Goal: Task Accomplishment & Management: Use online tool/utility

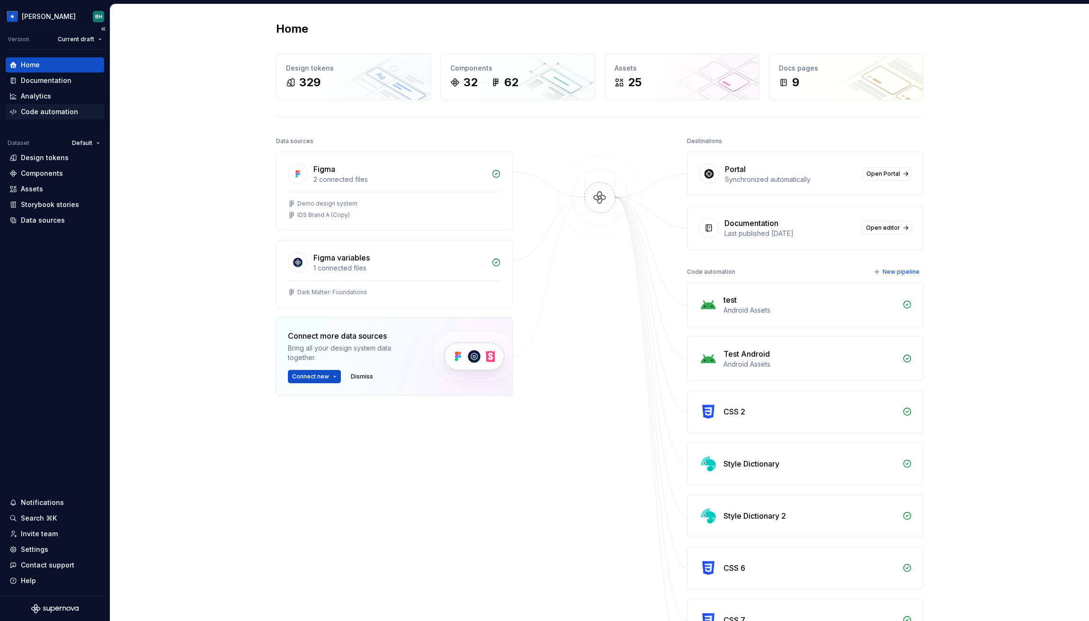
click at [55, 109] on div "Code automation" at bounding box center [49, 111] width 57 height 9
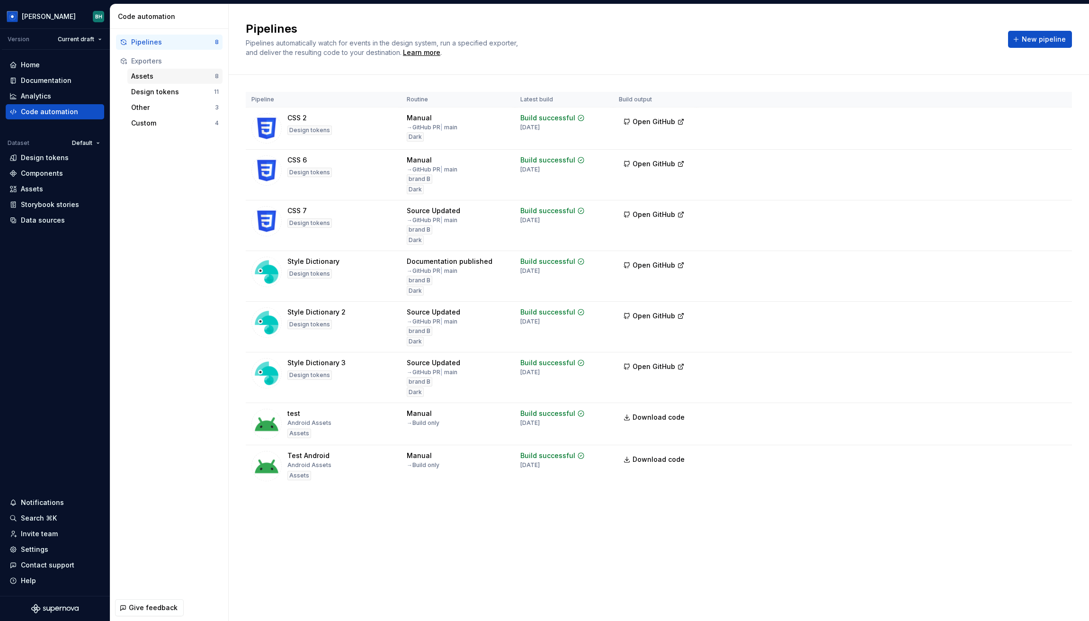
click at [159, 73] on div "Assets" at bounding box center [173, 76] width 84 height 9
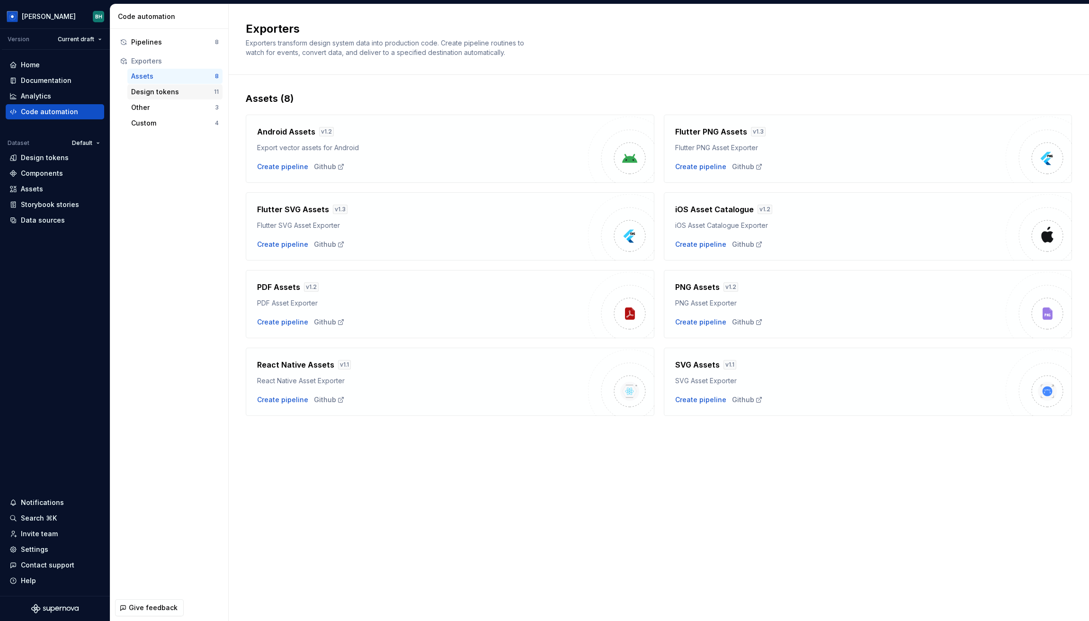
click at [167, 91] on div "Design tokens" at bounding box center [172, 91] width 83 height 9
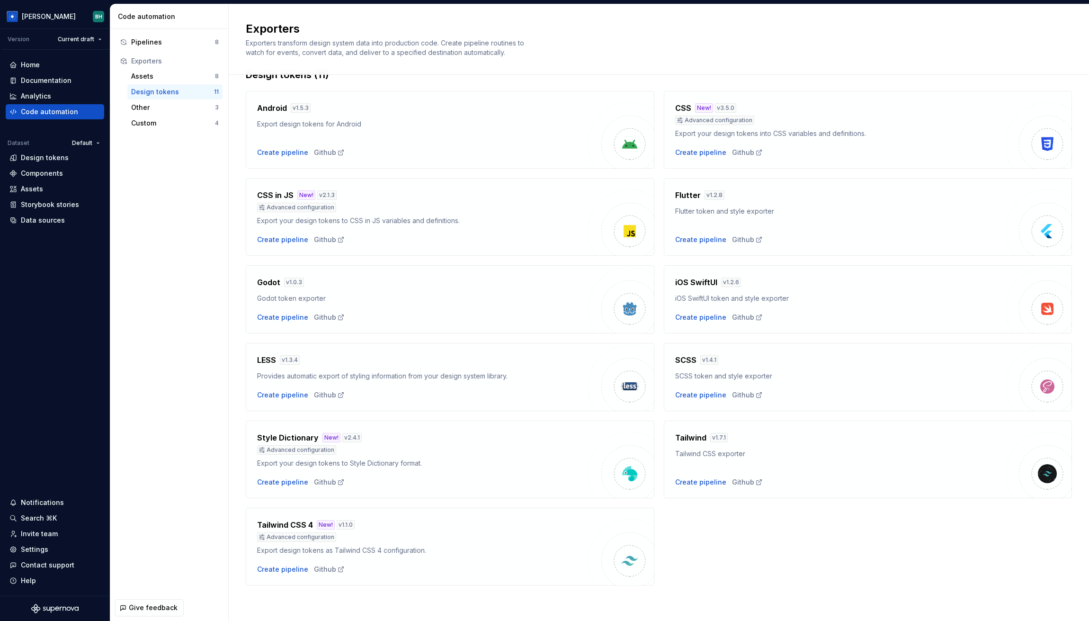
scroll to position [24, 0]
click at [727, 556] on div "Android v 1.5.3 Export design tokens for Android Create pipeline Github CSS New…" at bounding box center [659, 333] width 826 height 504
click at [297, 479] on div "Create pipeline" at bounding box center [282, 481] width 51 height 9
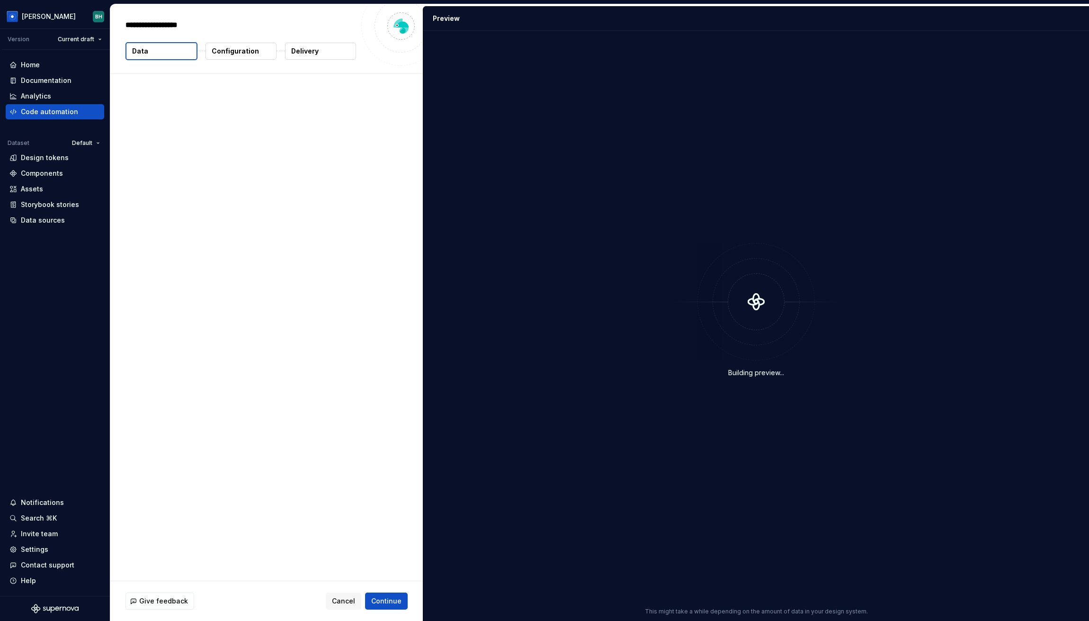
type textarea "*"
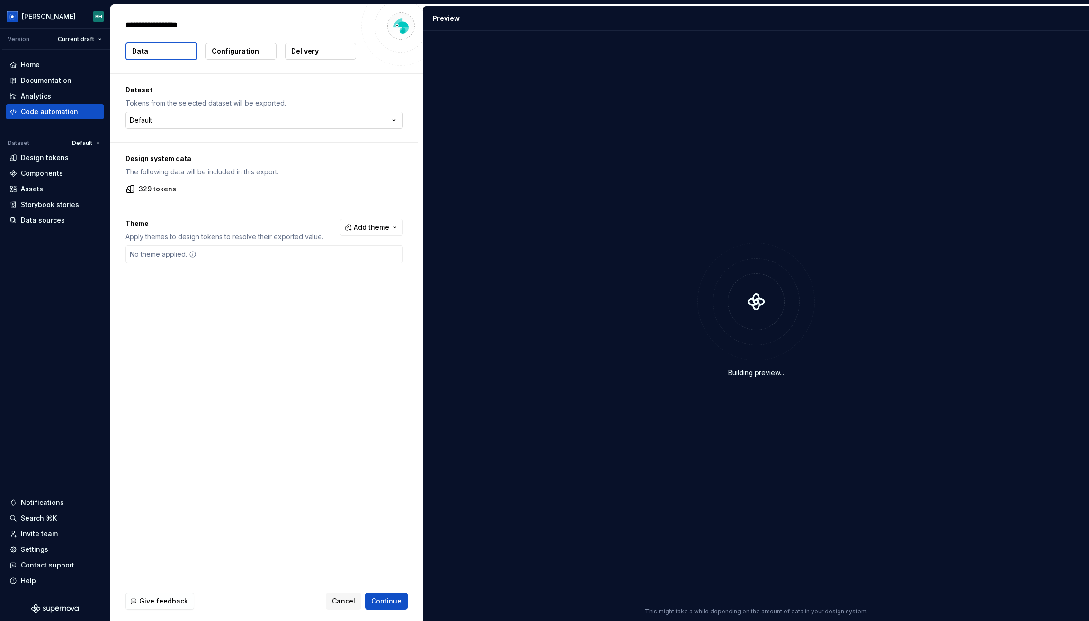
click at [208, 119] on html "**********" at bounding box center [544, 310] width 1089 height 621
click at [306, 100] on html "[PERSON_NAME] Version Current draft Home Documentation Analytics Code automatio…" at bounding box center [544, 310] width 1089 height 621
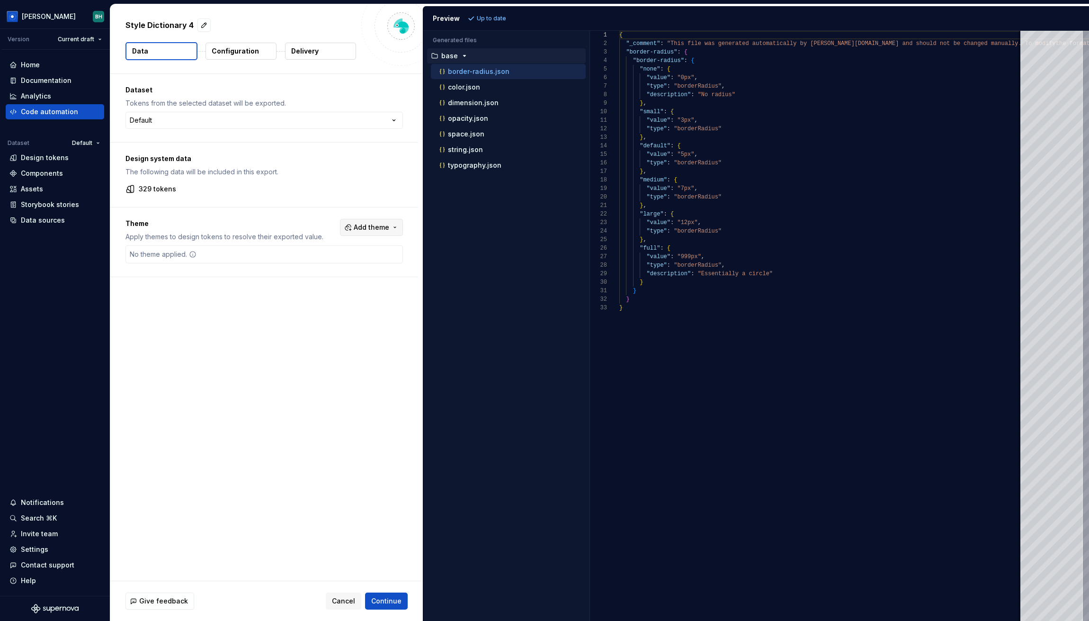
click at [378, 228] on span "Add theme" at bounding box center [372, 227] width 36 height 9
click at [312, 266] on div "Dark" at bounding box center [319, 264] width 15 height 9
click at [490, 18] on html "[PERSON_NAME] Version Current draft Home Documentation Analytics Code automatio…" at bounding box center [544, 310] width 1089 height 621
click at [490, 18] on span "Refresh preview" at bounding box center [500, 19] width 47 height 8
click at [464, 183] on icon "button" at bounding box center [463, 181] width 8 height 8
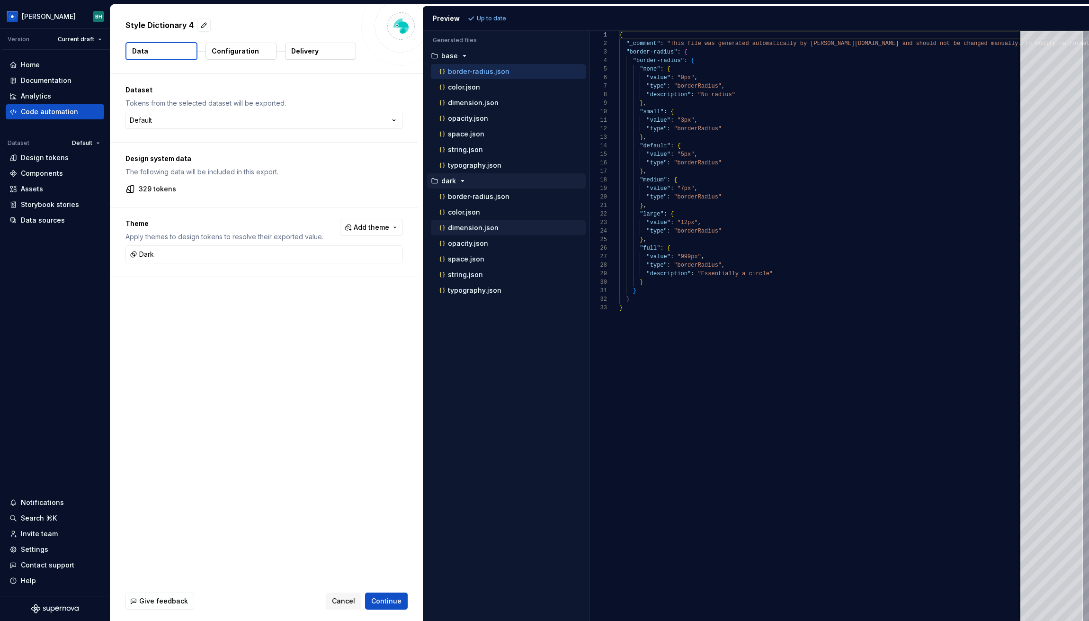
click at [483, 233] on div "dimension.json" at bounding box center [512, 227] width 148 height 9
type textarea "**********"
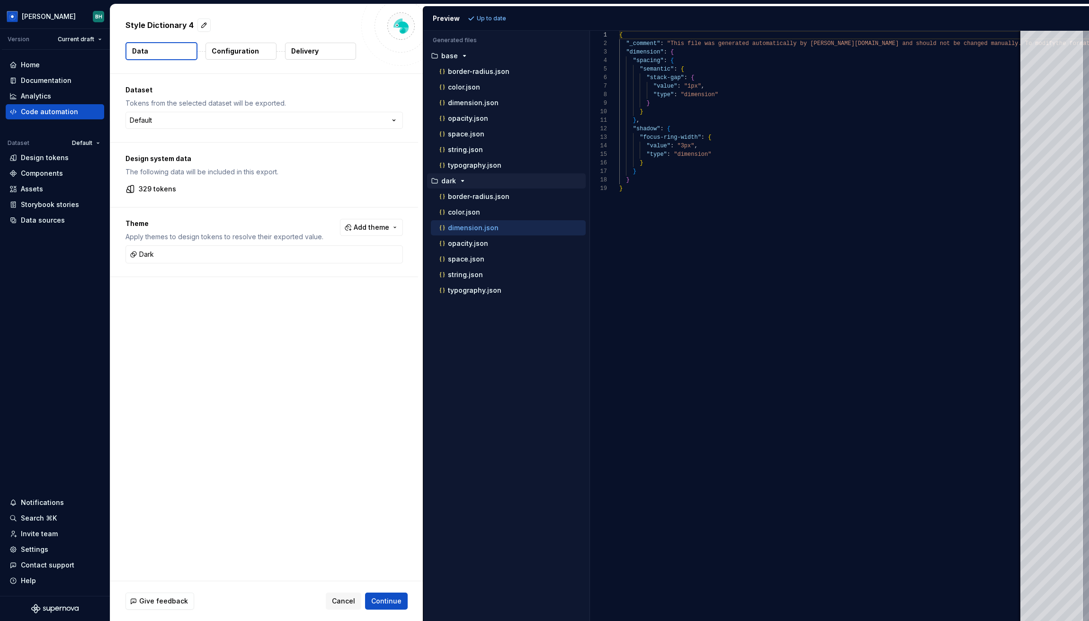
click at [238, 45] on button "Configuration" at bounding box center [241, 51] width 71 height 17
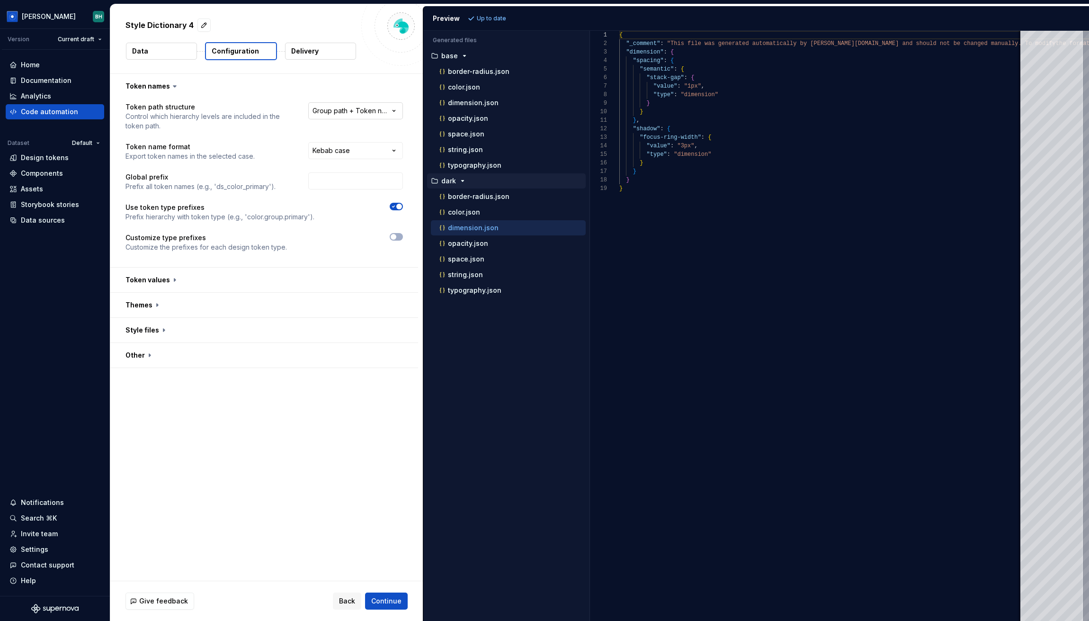
click at [360, 112] on html "**********" at bounding box center [544, 310] width 1089 height 621
click at [290, 89] on html "**********" at bounding box center [544, 310] width 1089 height 621
click at [346, 178] on input "text" at bounding box center [355, 180] width 95 height 17
type input "-"
click at [170, 273] on button "button" at bounding box center [264, 280] width 308 height 25
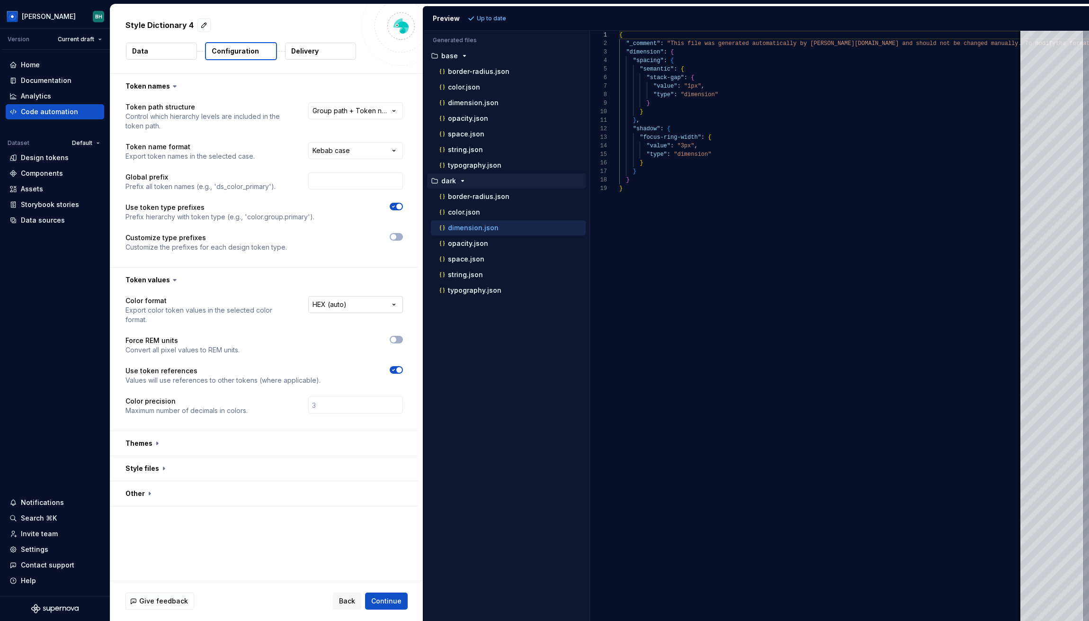
click at [353, 304] on html "**********" at bounding box center [544, 310] width 1089 height 621
click at [237, 315] on html "**********" at bounding box center [544, 310] width 1089 height 621
click at [149, 432] on button "button" at bounding box center [264, 443] width 308 height 25
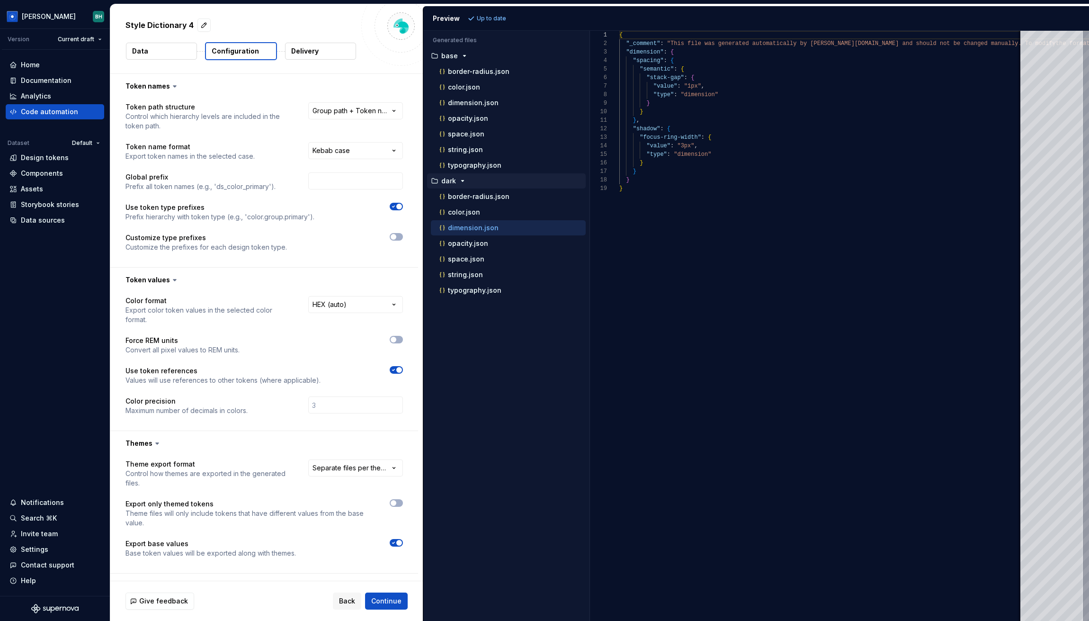
scroll to position [34, 0]
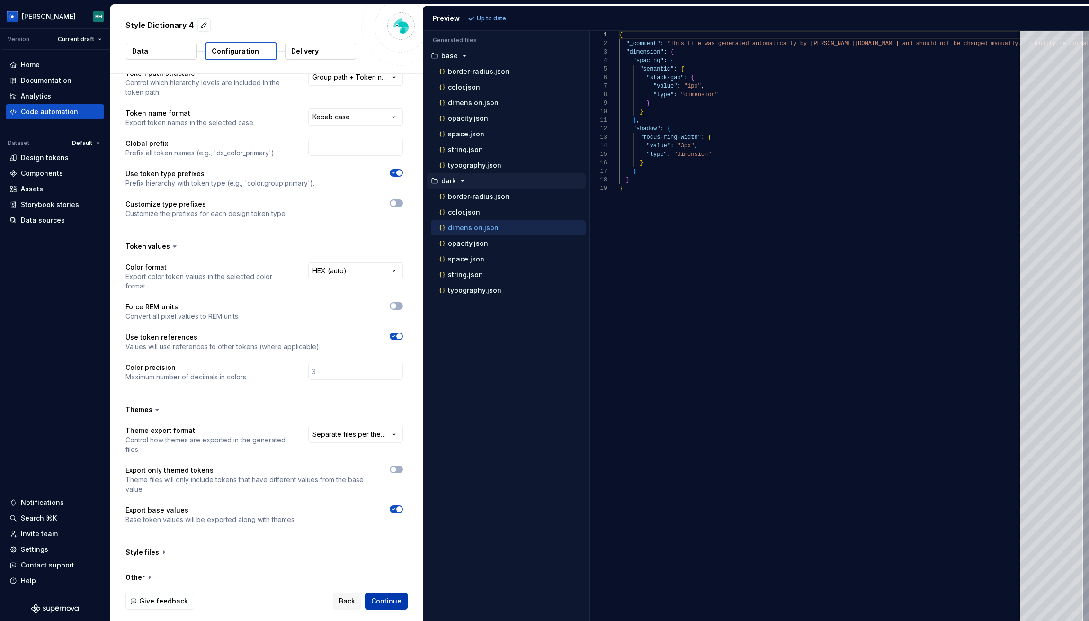
click at [382, 601] on span "Continue" at bounding box center [386, 600] width 30 height 9
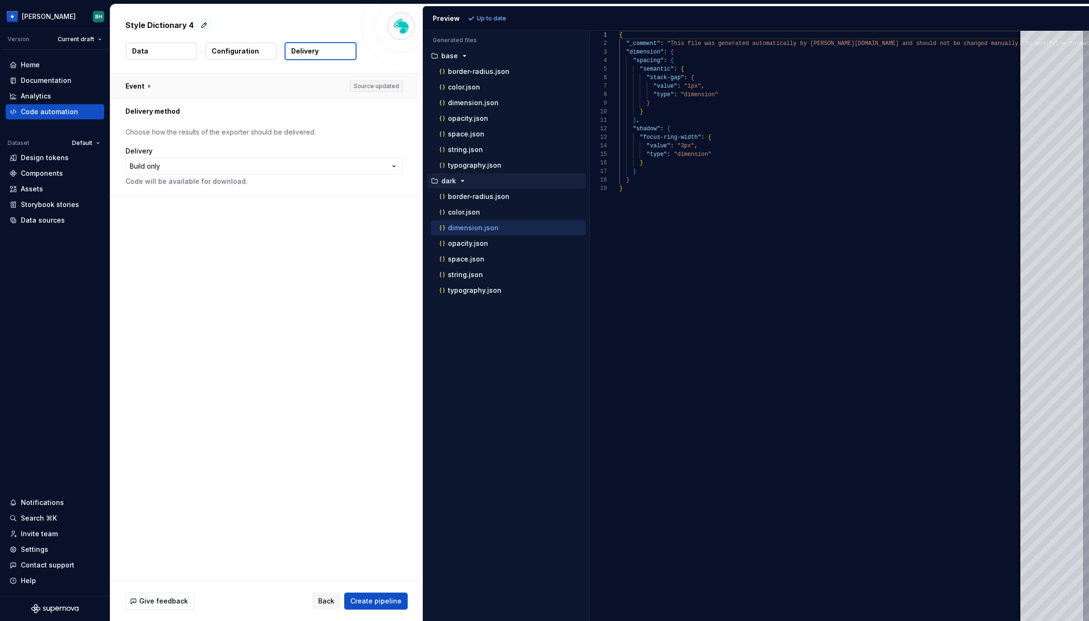
click at [150, 83] on button "button" at bounding box center [264, 86] width 308 height 25
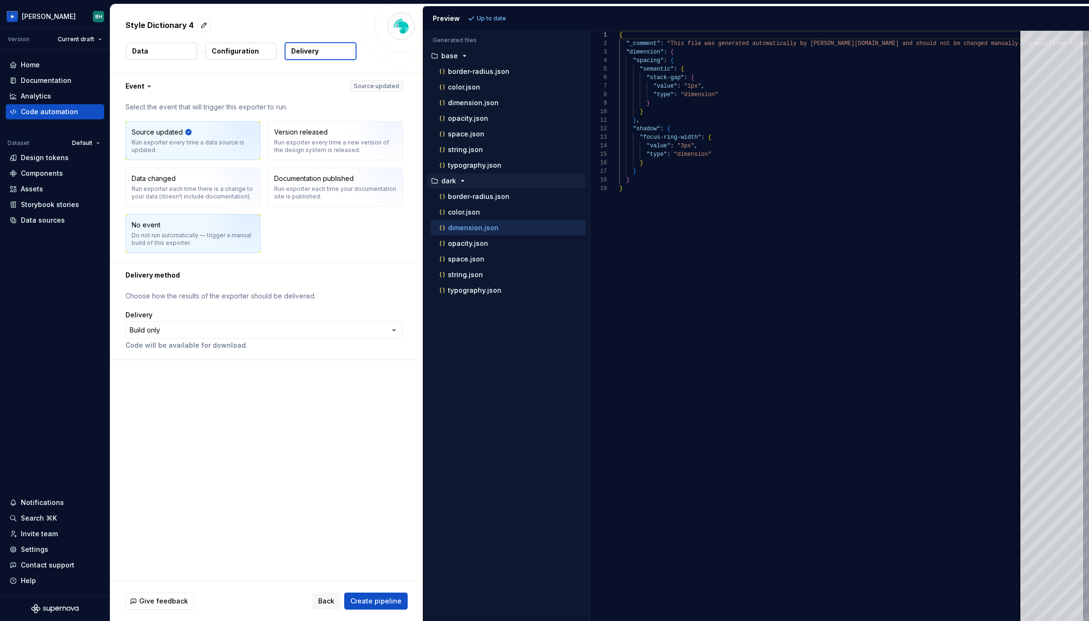
click at [221, 233] on img "button" at bounding box center [237, 236] width 61 height 63
click at [314, 143] on div "Run exporter every time a new version of the design system is released." at bounding box center [335, 146] width 123 height 15
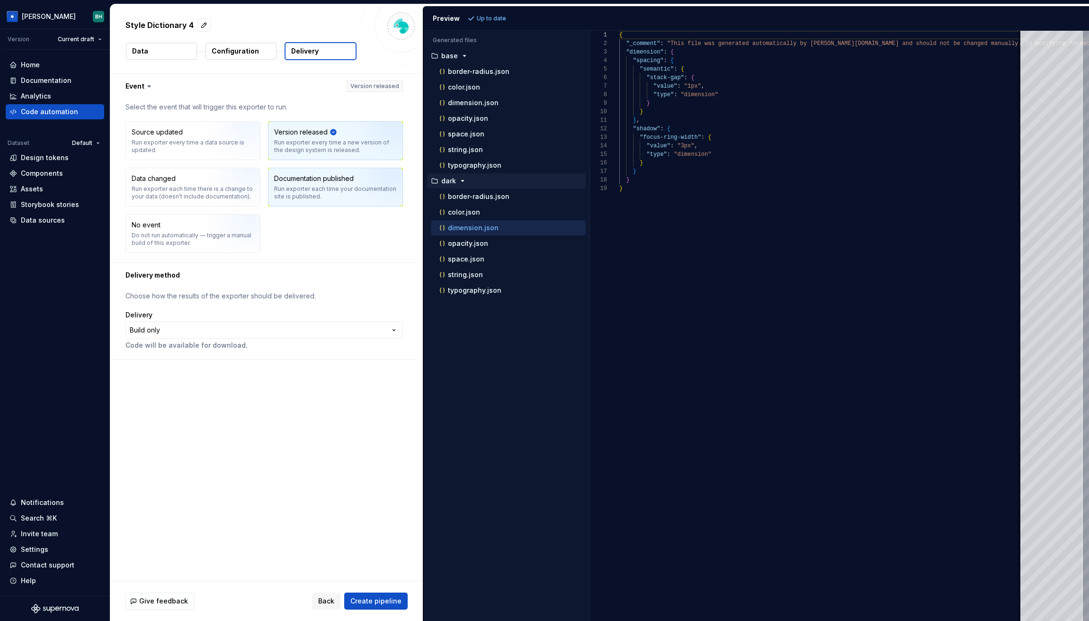
click at [318, 180] on div "Documentation published" at bounding box center [314, 178] width 80 height 9
drag, startPoint x: 218, startPoint y: 133, endPoint x: 221, endPoint y: 141, distance: 9.0
click at [219, 132] on img "button" at bounding box center [237, 143] width 61 height 63
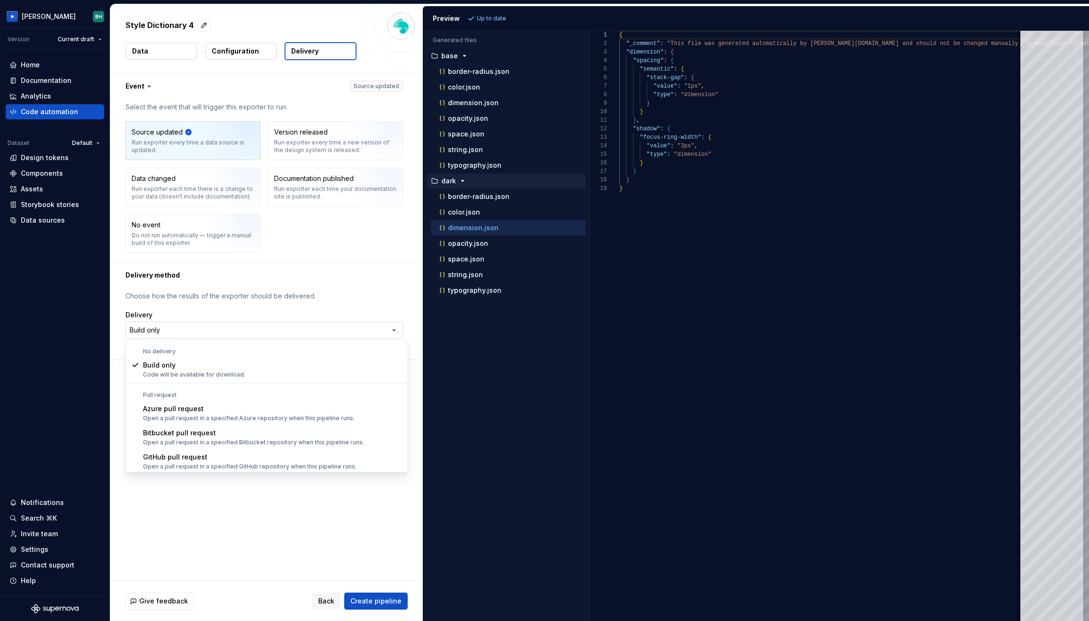
click at [196, 325] on html "**********" at bounding box center [544, 310] width 1089 height 621
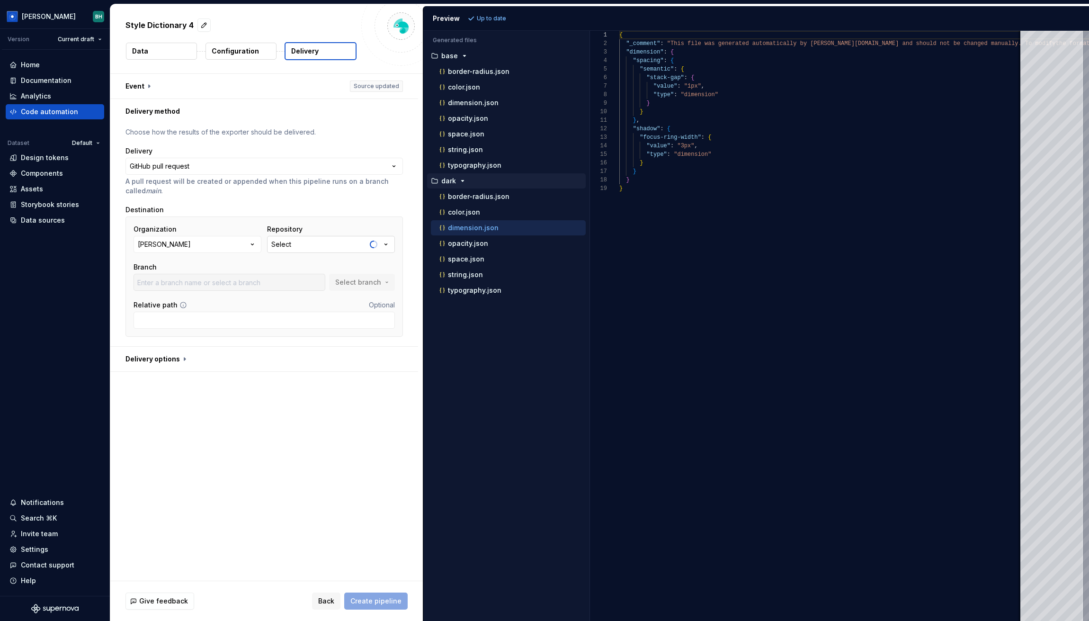
click at [334, 246] on button "Select" at bounding box center [331, 244] width 128 height 17
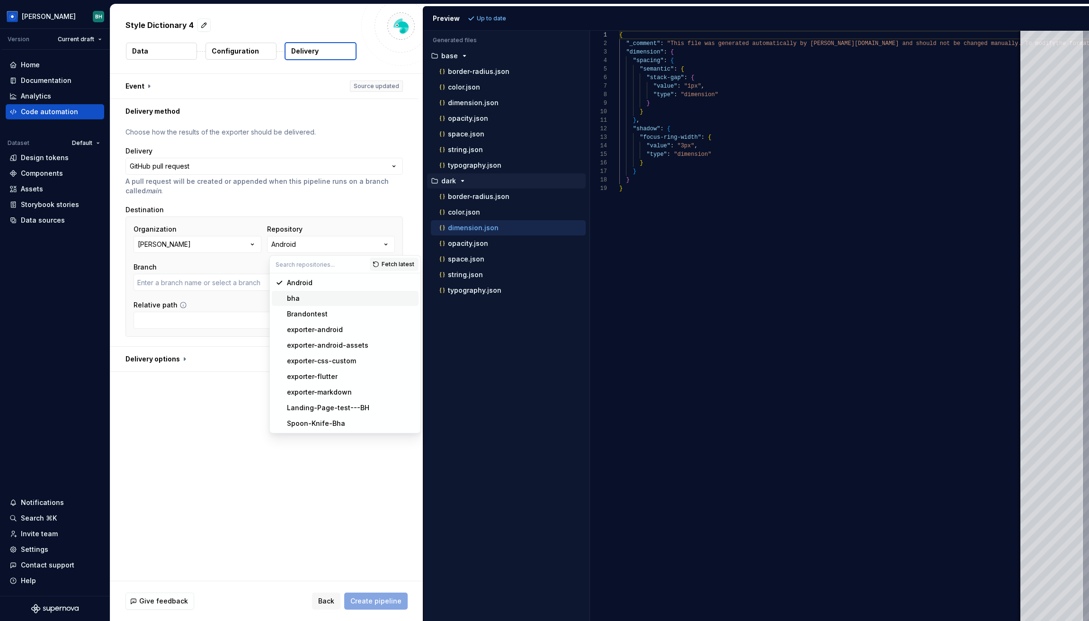
click at [314, 298] on div "bha" at bounding box center [351, 298] width 128 height 9
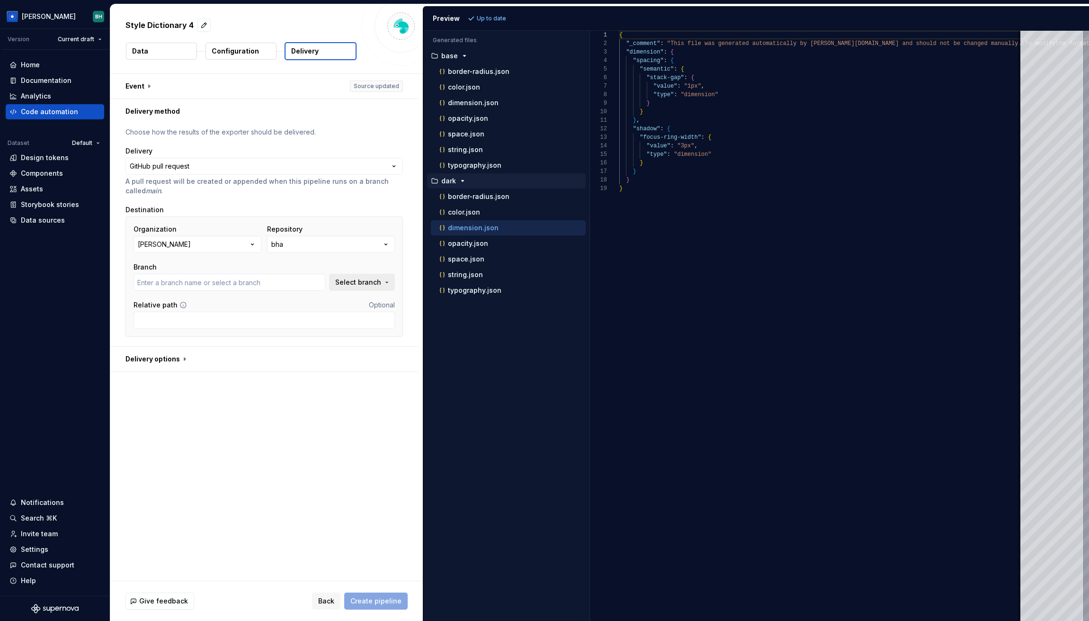
click at [361, 284] on span "Select branch" at bounding box center [358, 282] width 46 height 9
type input "main"
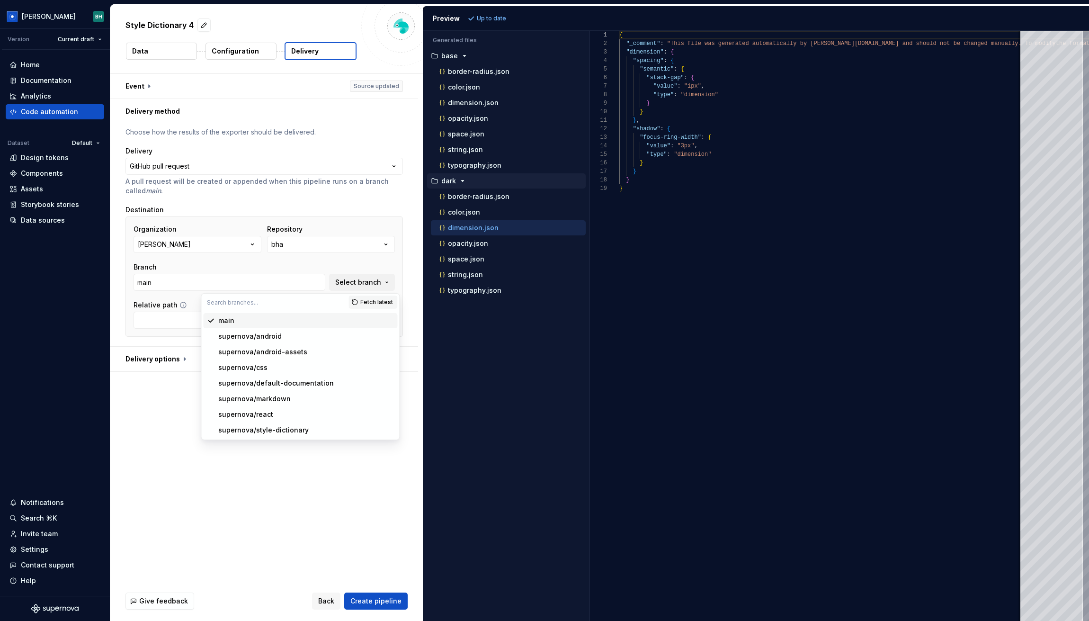
click at [277, 325] on span "main" at bounding box center [300, 320] width 194 height 15
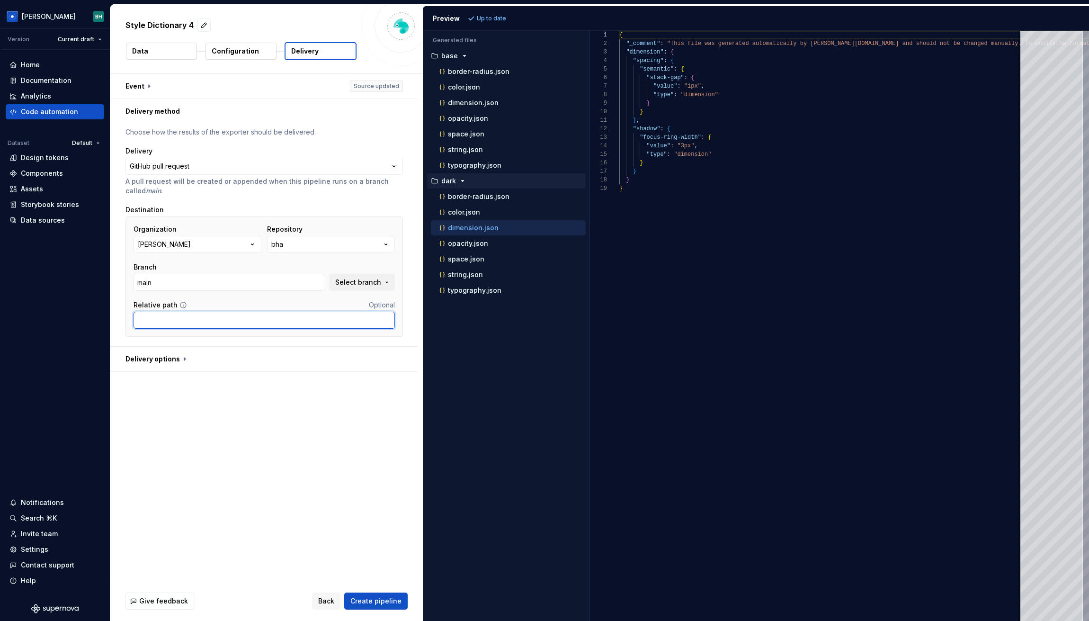
click at [223, 322] on input "Relative path" at bounding box center [264, 320] width 261 height 17
click at [185, 357] on button "button" at bounding box center [264, 359] width 308 height 25
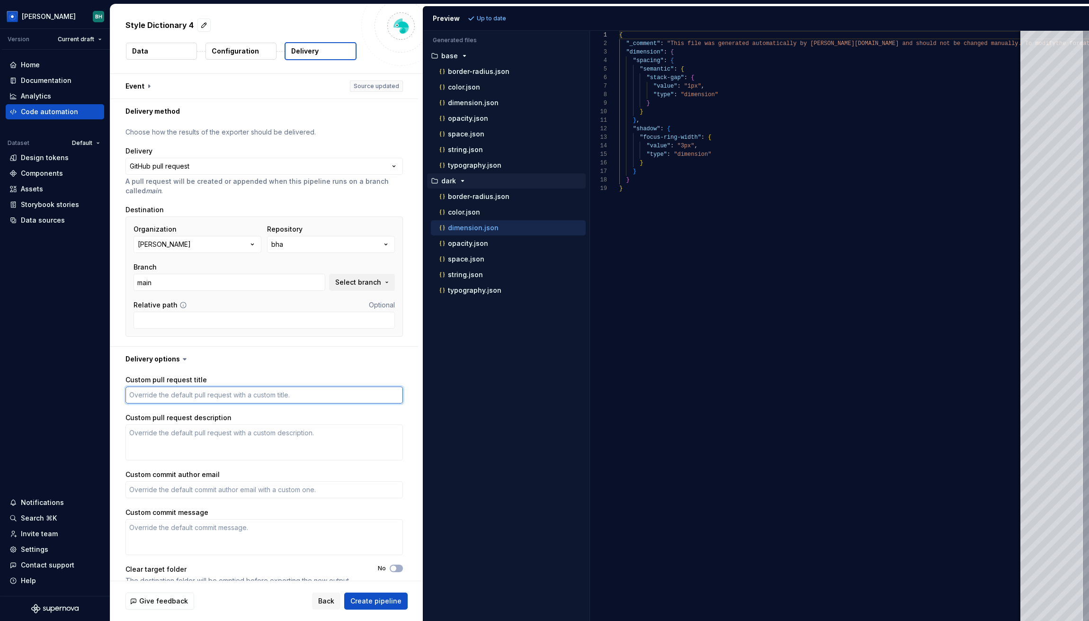
click at [210, 396] on textarea "Custom pull request title" at bounding box center [265, 394] width 278 height 17
click at [364, 599] on span "Create pipeline" at bounding box center [375, 600] width 51 height 9
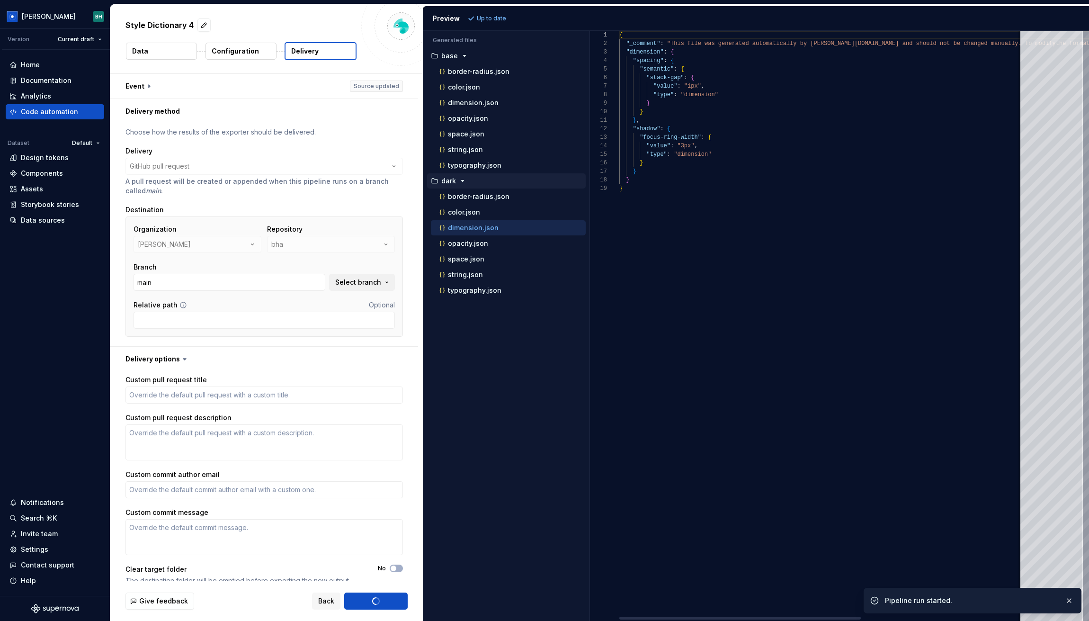
type textarea "*"
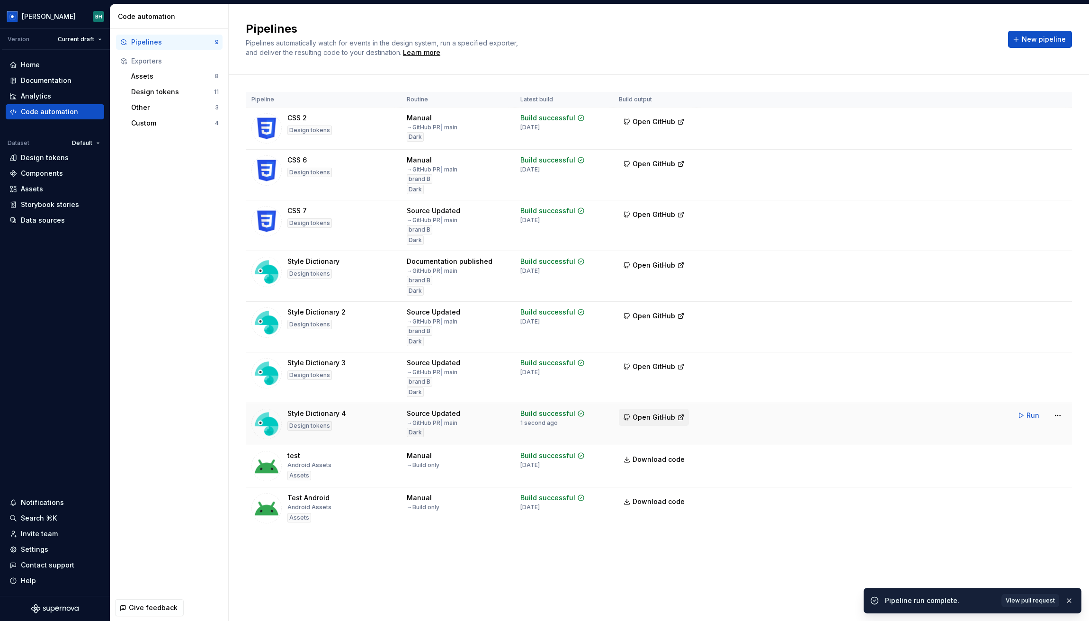
click at [647, 418] on span "Open GitHub" at bounding box center [654, 417] width 43 height 9
